Goal: Navigation & Orientation: Find specific page/section

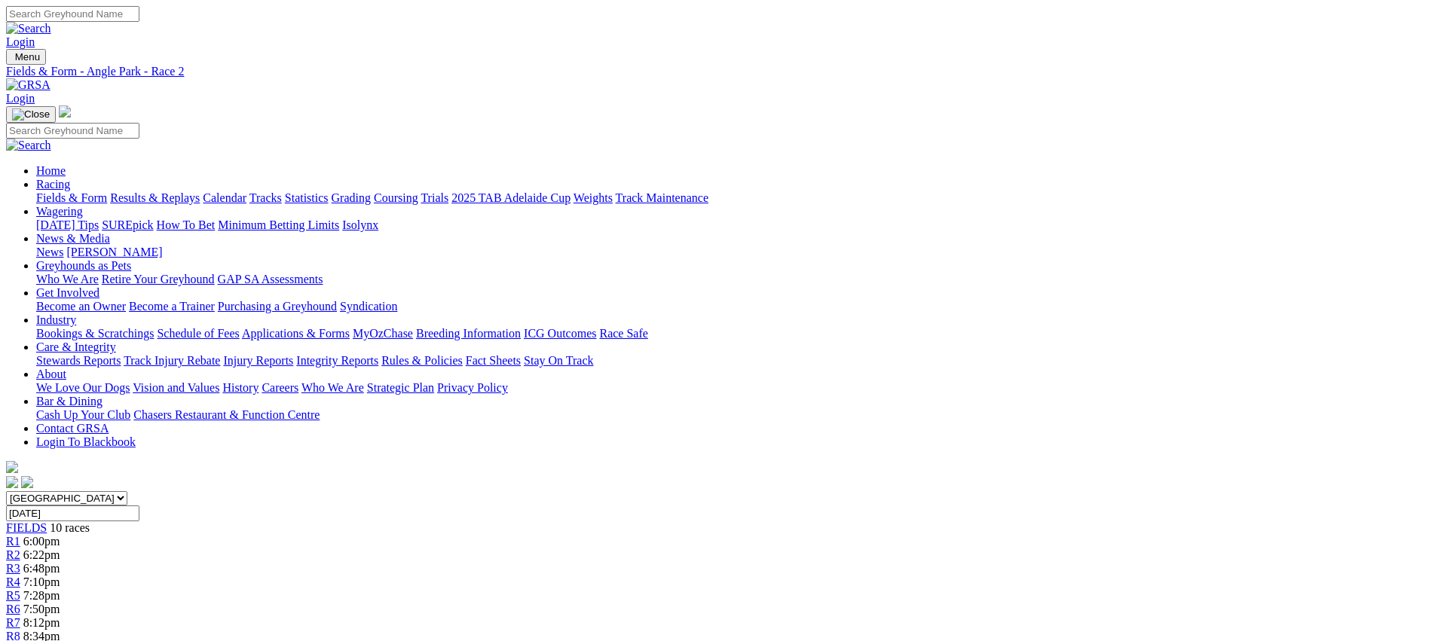
click at [20, 562] on span "R3" at bounding box center [13, 568] width 14 height 13
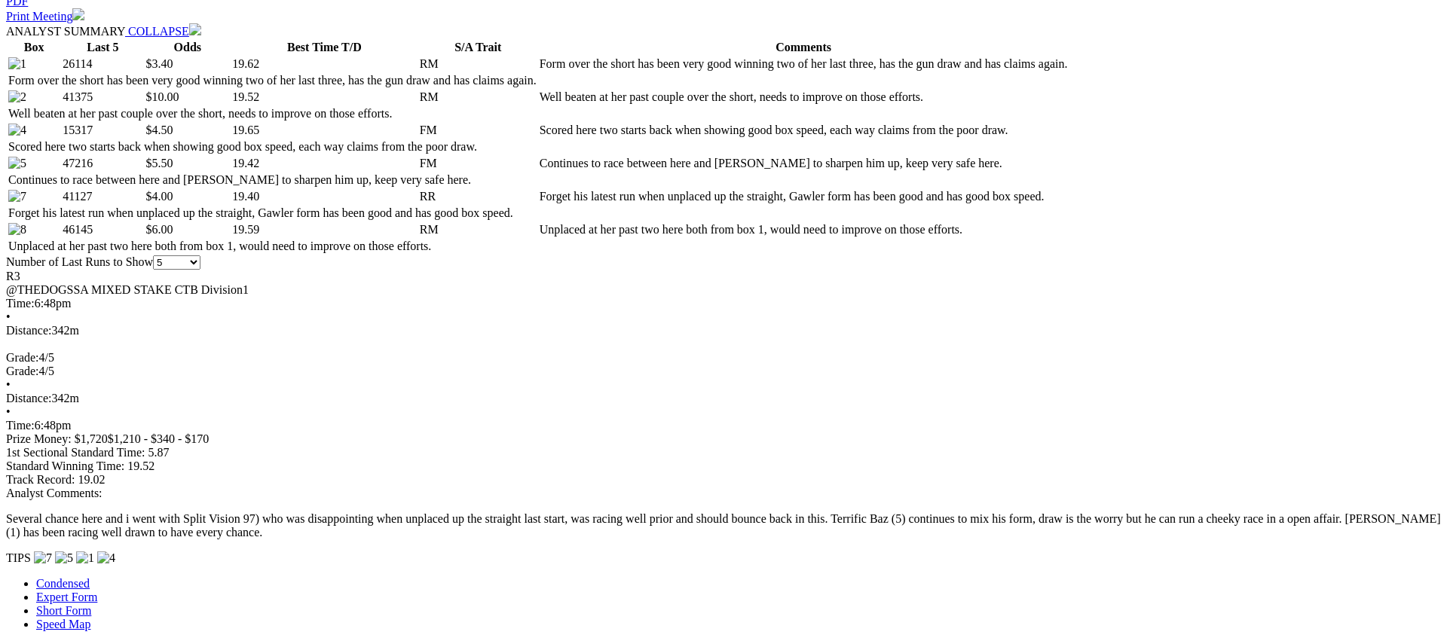
scroll to position [768, 0]
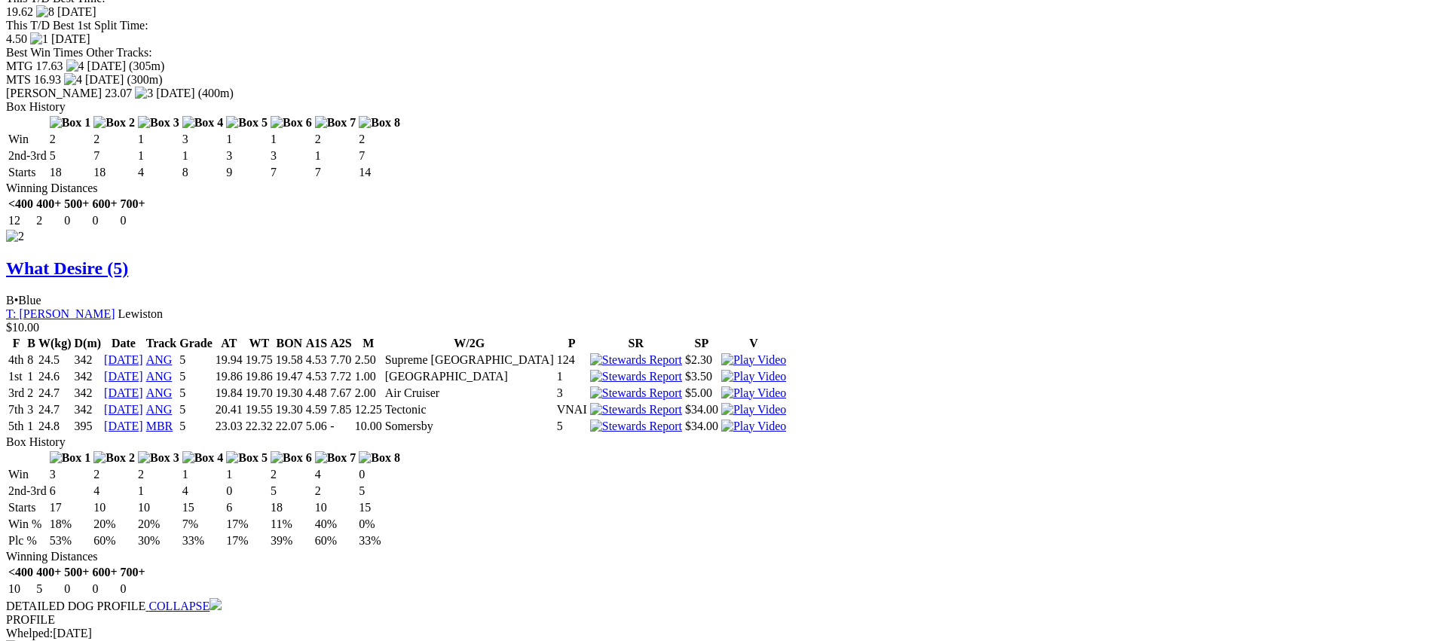
scroll to position [1943, 0]
